Goal: Task Accomplishment & Management: Use online tool/utility

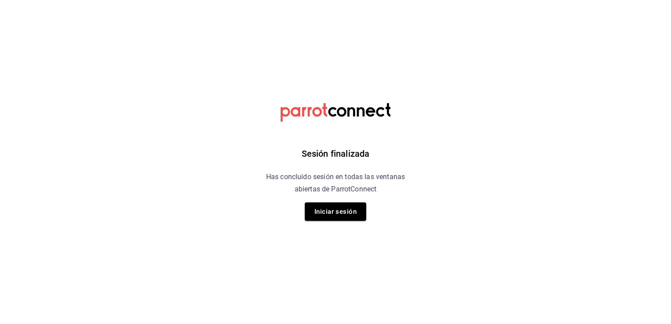
click at [26, 0] on html "Sesión finalizada Has concluido sesión en todas las ventanas abiertas de Parrot…" at bounding box center [335, 0] width 671 height 0
click at [336, 210] on button "Iniciar sesión" at bounding box center [336, 212] width 62 height 18
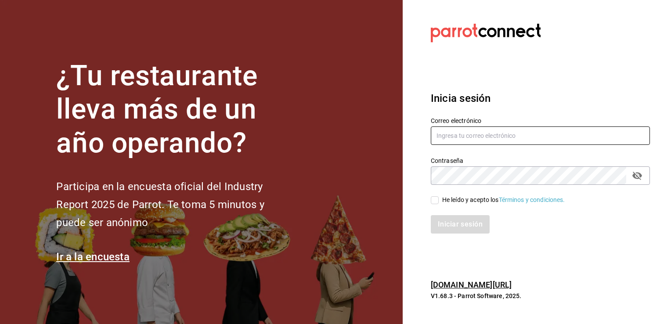
type input "roman.contreras@grupocosteno.com"
click at [434, 201] on input "He leído y acepto los Términos y condiciones." at bounding box center [435, 200] width 8 height 8
checkbox input "true"
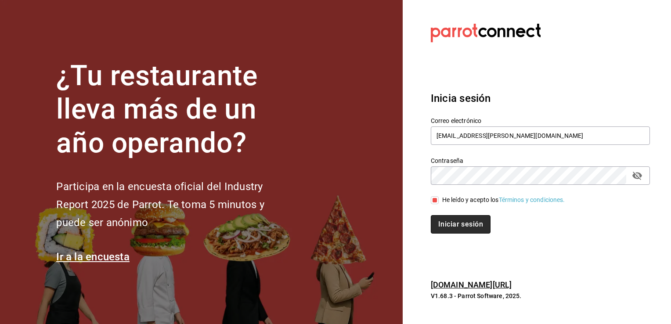
click at [447, 221] on button "Iniciar sesión" at bounding box center [461, 224] width 60 height 18
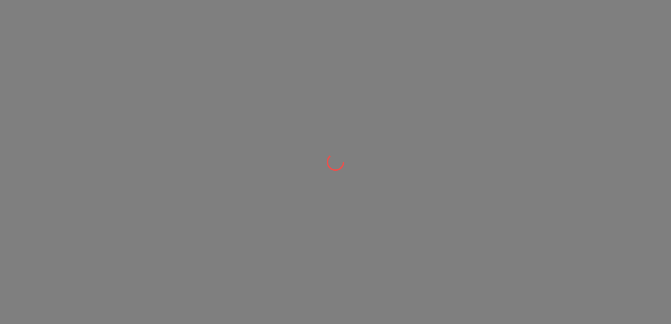
click at [45, 61] on div at bounding box center [335, 162] width 671 height 324
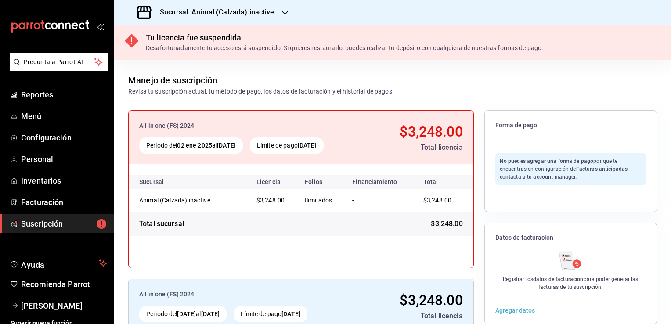
click at [282, 3] on div "Sucursal: Animal (Calzada) inactive" at bounding box center [206, 12] width 171 height 25
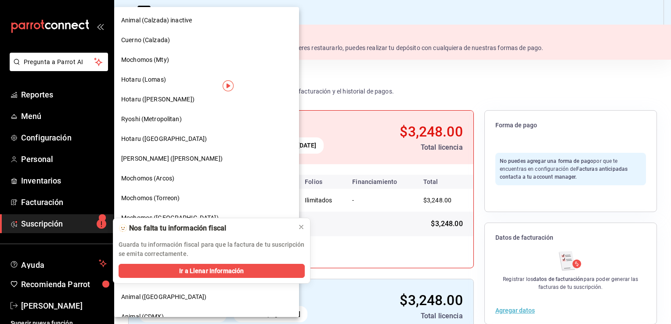
scroll to position [88, 0]
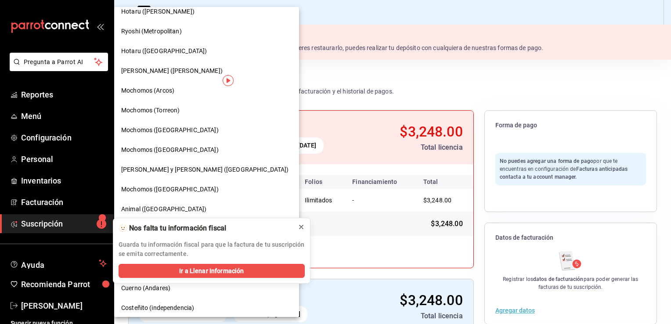
click at [301, 228] on icon at bounding box center [301, 227] width 7 height 7
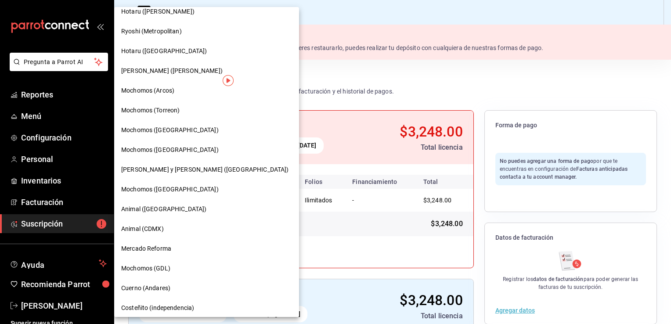
click at [157, 228] on span "Animal (CDMX)" at bounding box center [142, 228] width 43 height 9
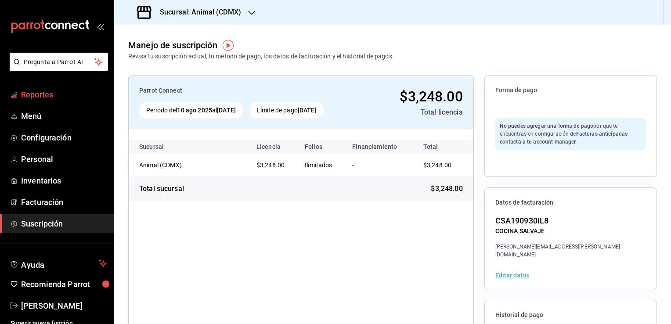
click at [34, 94] on span "Reportes" at bounding box center [64, 95] width 86 height 12
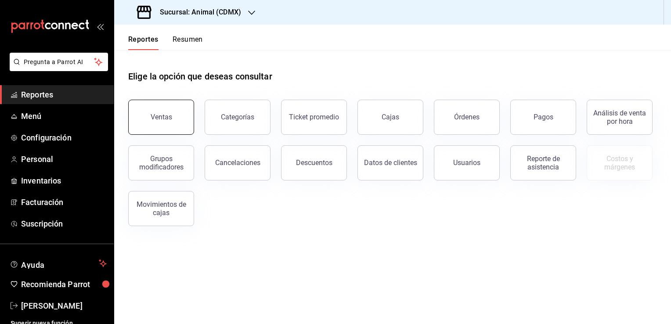
click at [165, 120] on div "Ventas" at bounding box center [162, 117] width 22 height 8
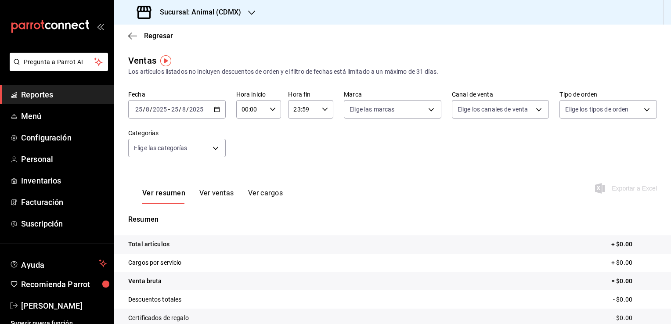
click at [214, 111] on icon "button" at bounding box center [217, 109] width 6 height 6
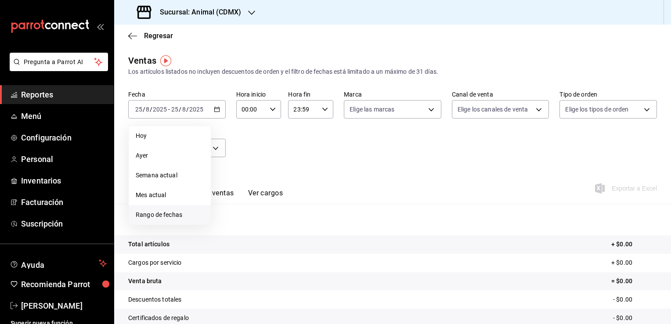
click at [157, 217] on span "Rango de fechas" at bounding box center [170, 214] width 68 height 9
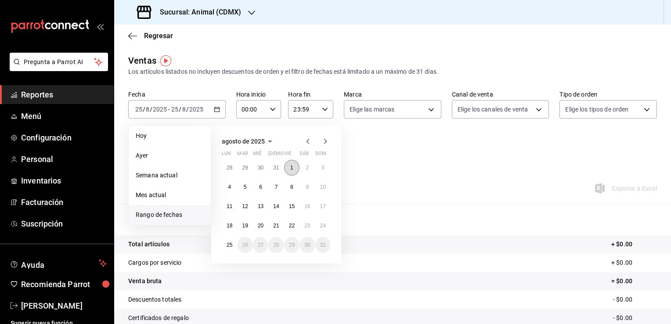
click at [289, 168] on button "1" at bounding box center [291, 168] width 15 height 16
click at [230, 242] on abbr "25" at bounding box center [230, 245] width 6 height 6
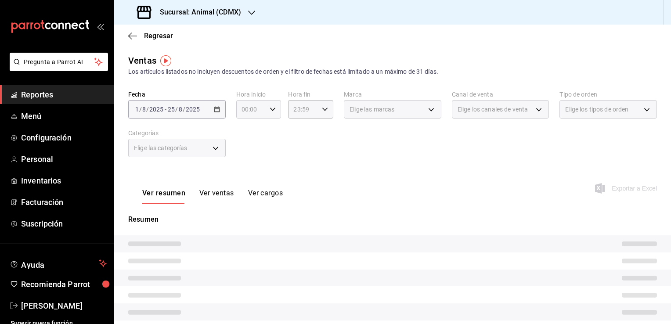
click at [270, 110] on icon "button" at bounding box center [273, 109] width 6 height 6
click at [246, 153] on span "05" at bounding box center [246, 149] width 8 height 7
type input "05:00"
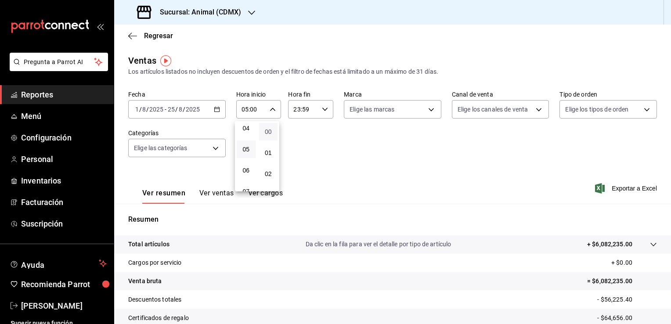
click at [265, 129] on span "00" at bounding box center [268, 131] width 8 height 7
click at [330, 105] on div at bounding box center [335, 162] width 671 height 324
click at [325, 109] on icon "button" at bounding box center [325, 109] width 6 height 6
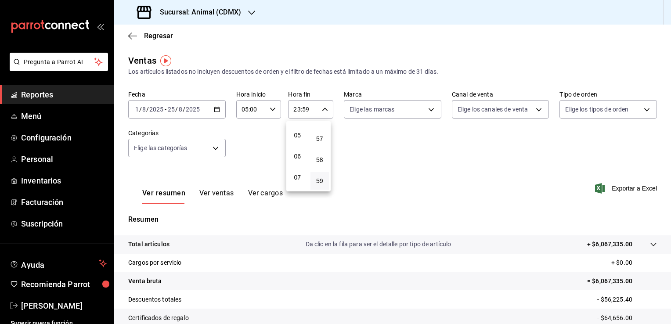
scroll to position [93, 0]
click at [299, 151] on button "05" at bounding box center [297, 145] width 19 height 18
click at [318, 135] on span "00" at bounding box center [320, 131] width 8 height 7
type input "05:00"
click at [318, 135] on span "00" at bounding box center [320, 131] width 8 height 7
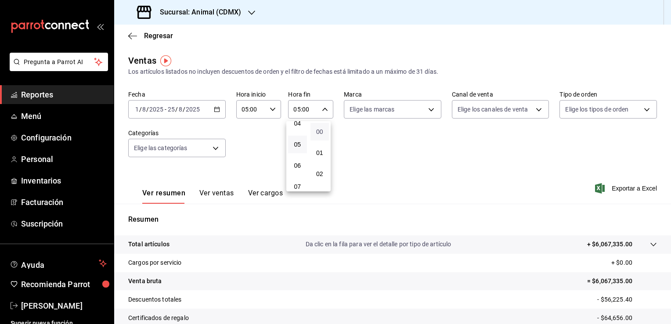
click at [318, 135] on span "00" at bounding box center [320, 131] width 8 height 7
click at [491, 171] on div at bounding box center [335, 162] width 671 height 324
click at [203, 192] on button "Ver ventas" at bounding box center [216, 196] width 35 height 15
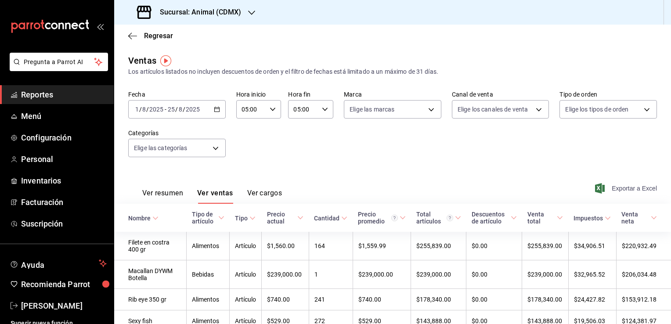
click at [614, 189] on span "Exportar a Excel" at bounding box center [627, 188] width 60 height 11
click at [172, 194] on button "Ver resumen" at bounding box center [162, 196] width 41 height 15
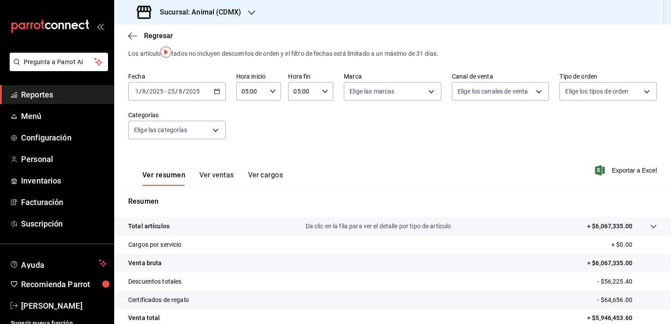
scroll to position [9, 0]
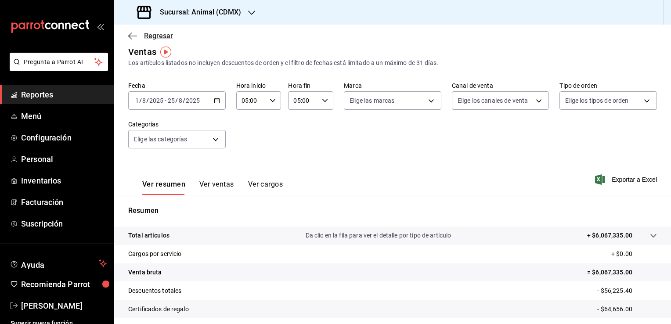
click at [133, 36] on icon "button" at bounding box center [132, 36] width 9 height 8
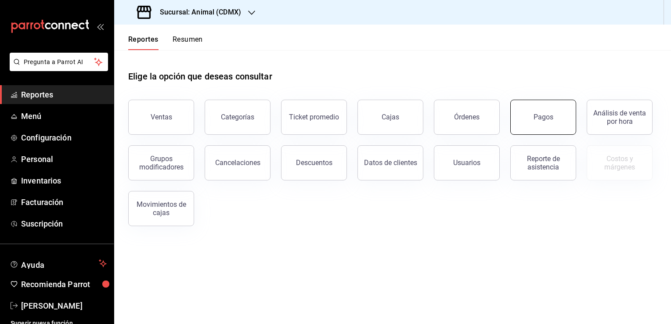
click at [545, 123] on button "Pagos" at bounding box center [543, 117] width 66 height 35
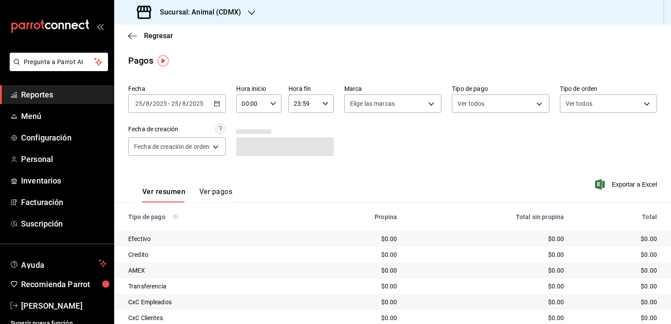
click at [220, 106] on \(Stroke\) "button" at bounding box center [216, 103] width 5 height 5
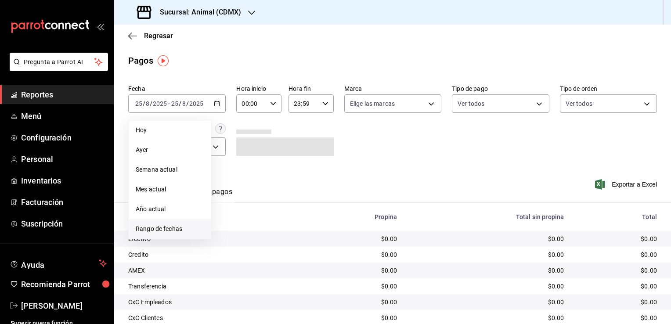
click at [170, 225] on span "Rango de fechas" at bounding box center [170, 228] width 68 height 9
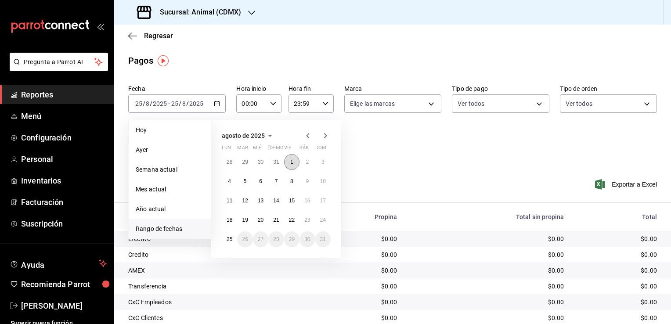
click at [288, 164] on button "1" at bounding box center [291, 162] width 15 height 16
click at [230, 239] on abbr "25" at bounding box center [230, 239] width 6 height 6
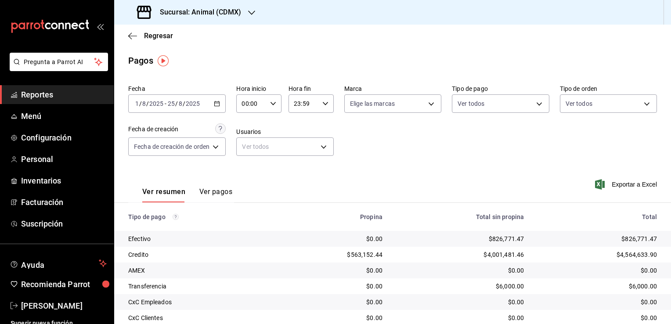
click at [273, 100] on div "00:00 Hora inicio" at bounding box center [258, 103] width 45 height 18
click at [250, 149] on button "05" at bounding box center [248, 144] width 19 height 18
type input "05:00"
click at [269, 127] on span "00" at bounding box center [271, 126] width 8 height 7
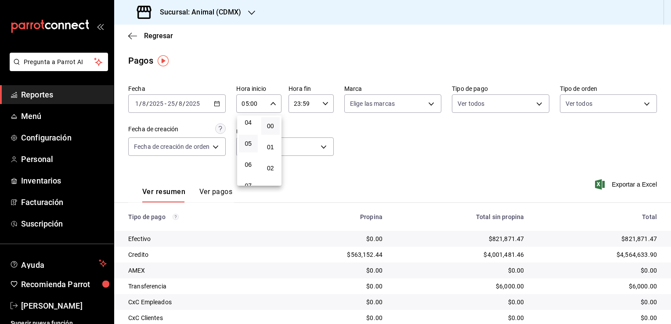
click at [328, 106] on div at bounding box center [335, 162] width 671 height 324
click at [326, 106] on icon "button" at bounding box center [325, 104] width 6 height 6
click at [297, 140] on span "05" at bounding box center [300, 138] width 8 height 7
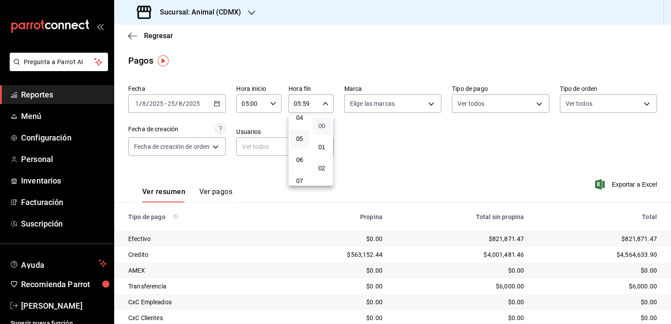
click at [324, 129] on span "00" at bounding box center [322, 126] width 8 height 7
type input "05:00"
click at [324, 129] on span "00" at bounding box center [322, 126] width 8 height 7
click at [418, 181] on div at bounding box center [335, 162] width 671 height 324
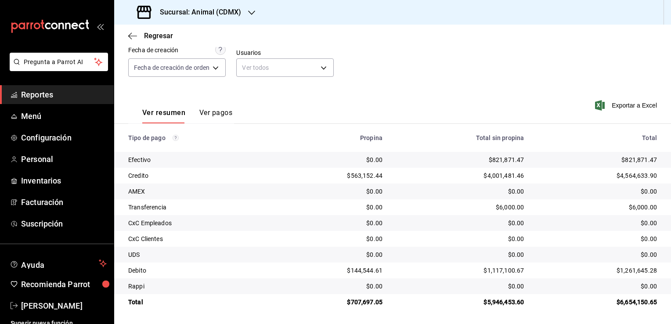
click at [218, 113] on button "Ver pagos" at bounding box center [215, 116] width 33 height 15
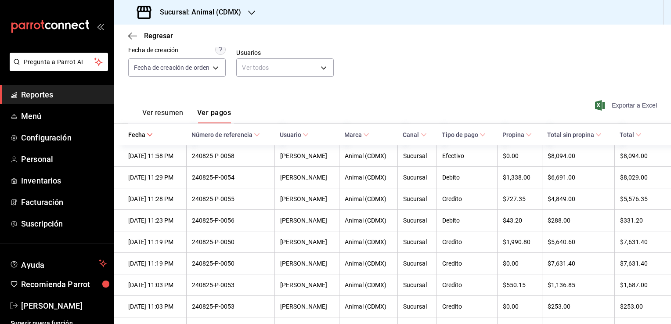
click at [615, 106] on span "Exportar a Excel" at bounding box center [627, 105] width 60 height 11
